Goal: Task Accomplishment & Management: Use online tool/utility

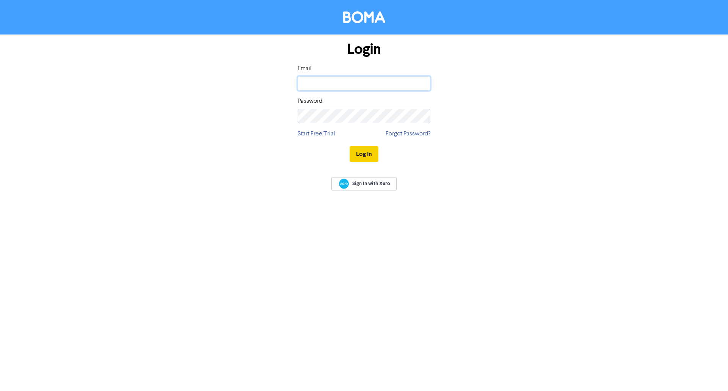
type input "[EMAIL_ADDRESS][DOMAIN_NAME]"
click at [360, 155] on button "Log In" at bounding box center [364, 154] width 29 height 16
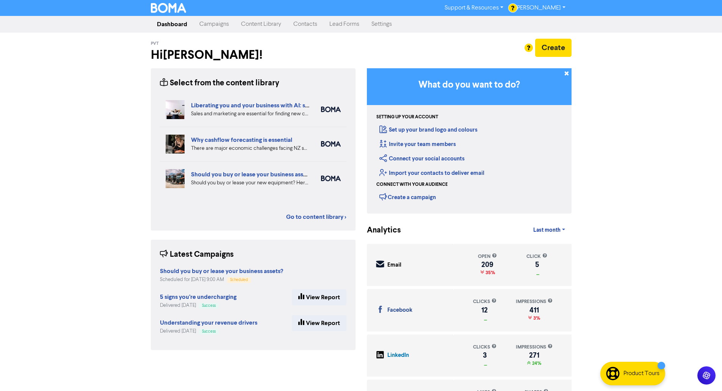
click at [215, 27] on link "Campaigns" at bounding box center [214, 24] width 42 height 15
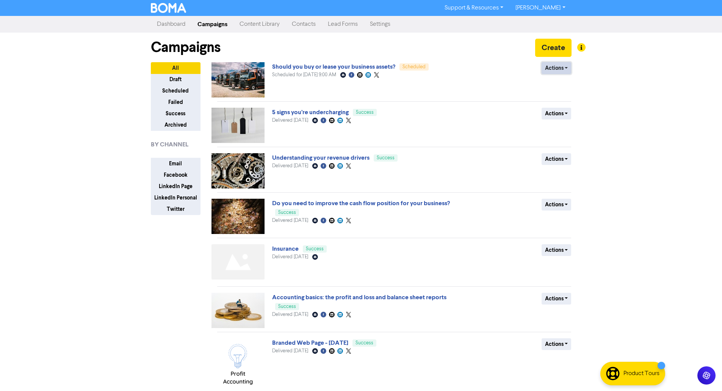
click at [552, 69] on button "Actions" at bounding box center [557, 68] width 30 height 12
click at [369, 69] on link "Should you buy or lease your business assets?" at bounding box center [333, 67] width 123 height 8
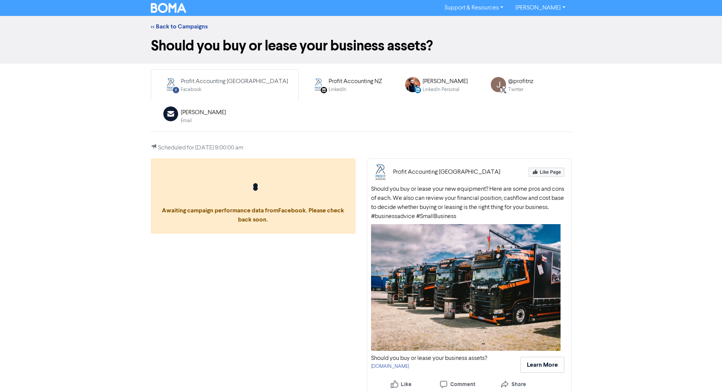
scroll to position [5, 0]
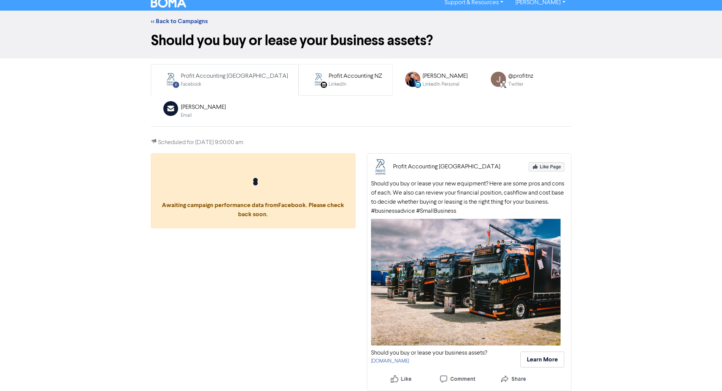
click at [329, 75] on div "Profit Accounting NZ" at bounding box center [355, 76] width 53 height 9
click at [423, 76] on div "[PERSON_NAME]" at bounding box center [445, 76] width 45 height 9
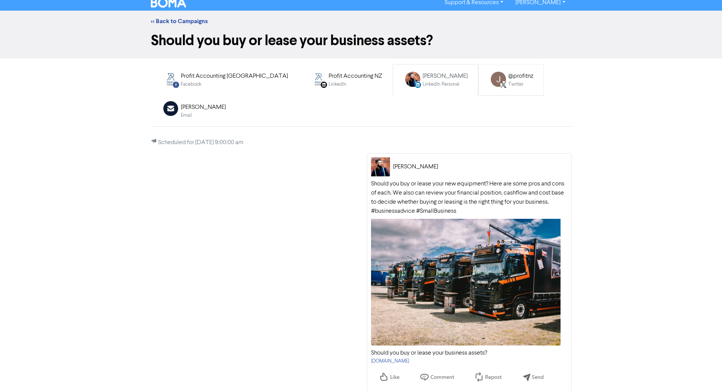
click at [491, 80] on img at bounding box center [498, 79] width 15 height 15
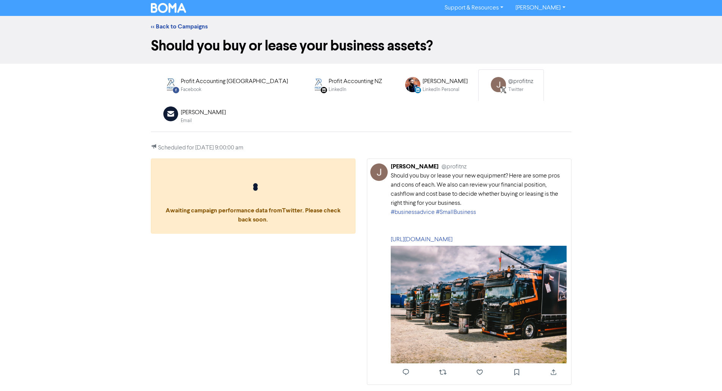
click at [188, 22] on div "<< Back to Campaigns" at bounding box center [361, 26] width 432 height 9
click at [189, 24] on link "<< Back to Campaigns" at bounding box center [179, 27] width 57 height 8
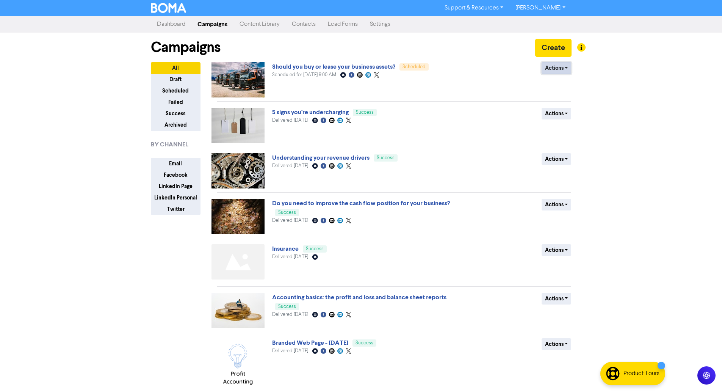
click at [558, 67] on button "Actions" at bounding box center [557, 68] width 30 height 12
click at [560, 80] on button "Revert to draft" at bounding box center [572, 84] width 60 height 12
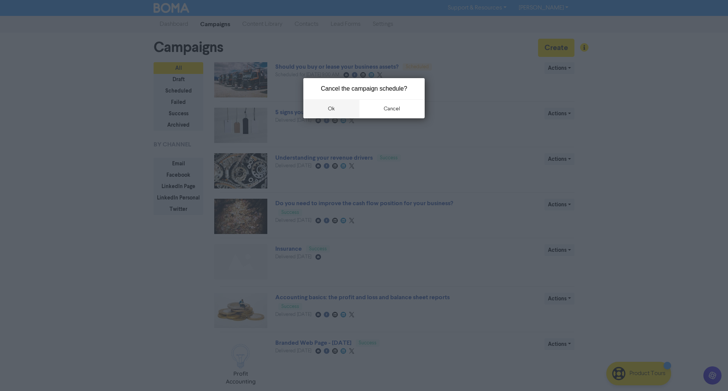
click at [339, 107] on button "ok" at bounding box center [331, 108] width 56 height 19
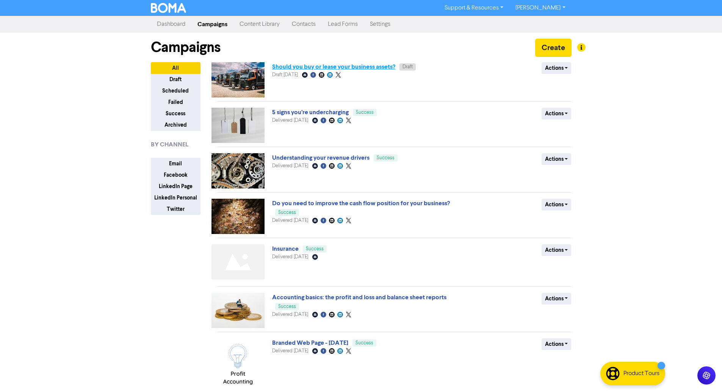
click at [340, 66] on link "Should you buy or lease your business assets?" at bounding box center [333, 67] width 123 height 8
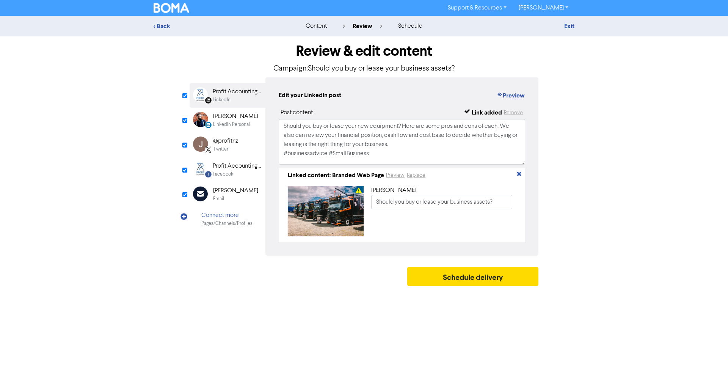
click at [239, 197] on div "Email" at bounding box center [235, 198] width 45 height 7
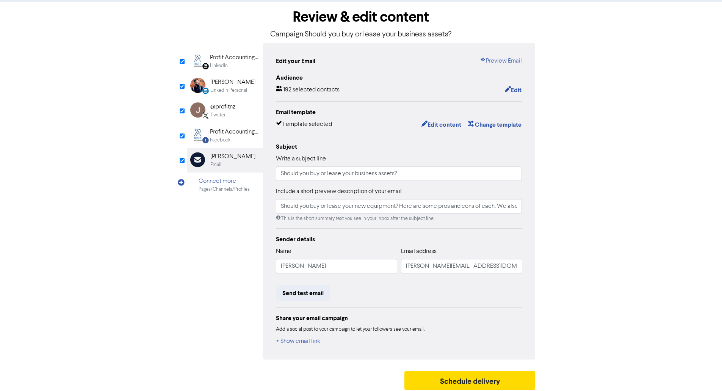
scroll to position [38, 0]
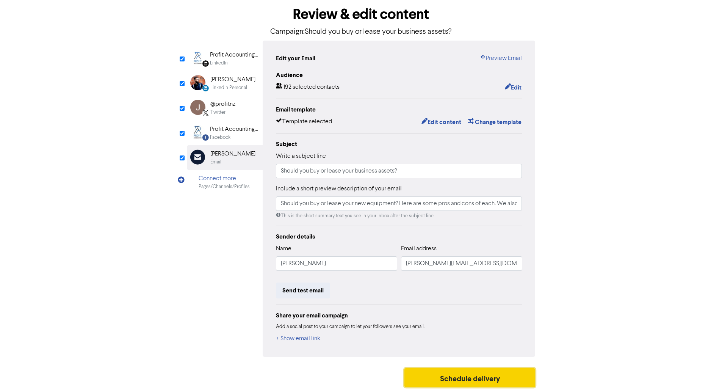
click at [482, 375] on button "Schedule delivery" at bounding box center [469, 377] width 131 height 19
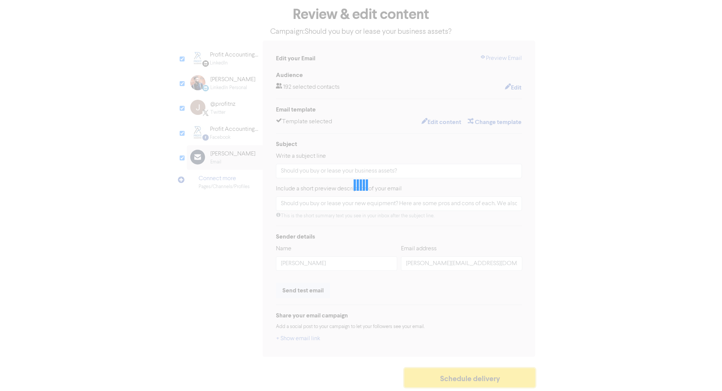
type input "Should you buy or lease your new equipment? Here are some pros and cons of each…"
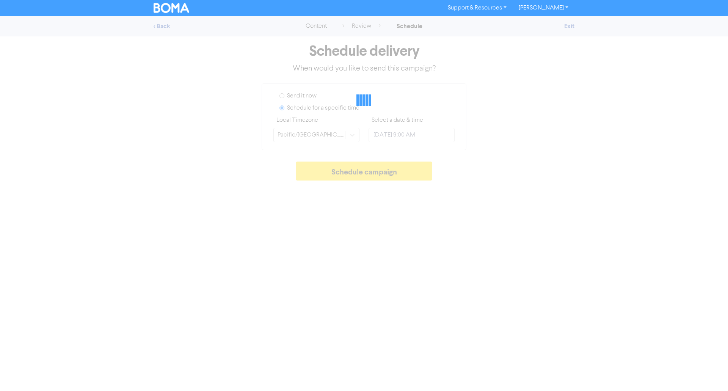
type input "[DATE] 10:00 AM"
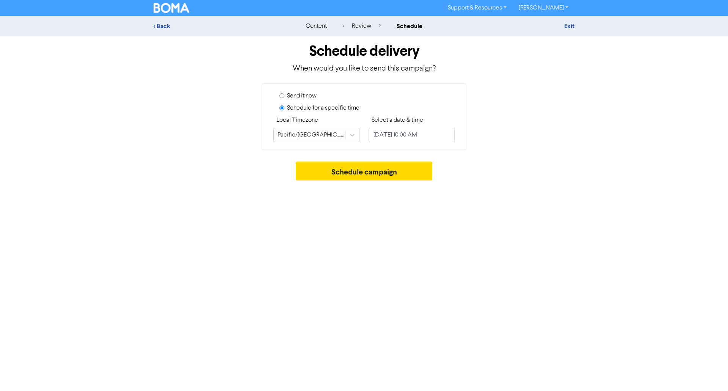
click at [304, 94] on label "Send it now" at bounding box center [302, 95] width 30 height 9
click at [284, 94] on input "Send it now" at bounding box center [281, 95] width 5 height 5
radio input "true"
radio input "false"
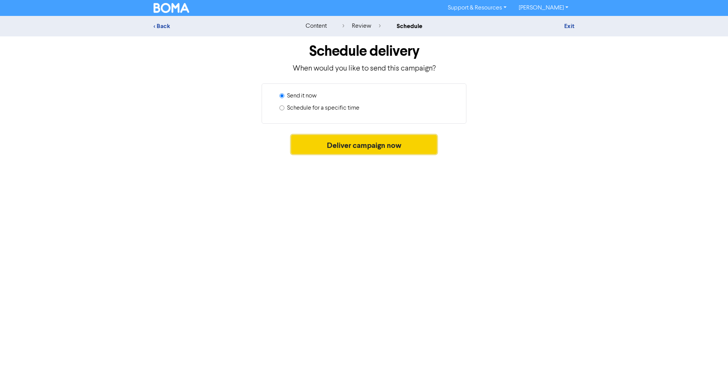
click at [327, 143] on button "Deliver campaign now" at bounding box center [364, 144] width 146 height 19
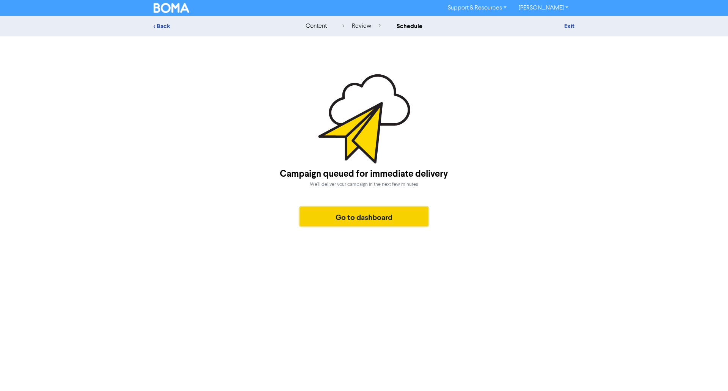
click at [351, 216] on button "Go to dashboard" at bounding box center [364, 216] width 128 height 19
